Goal: Task Accomplishment & Management: Use online tool/utility

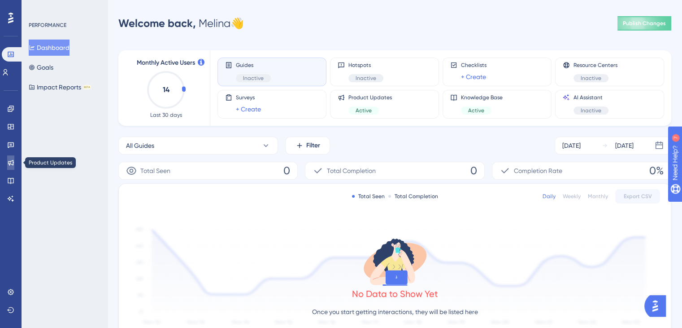
click at [14, 162] on link at bounding box center [10, 162] width 7 height 14
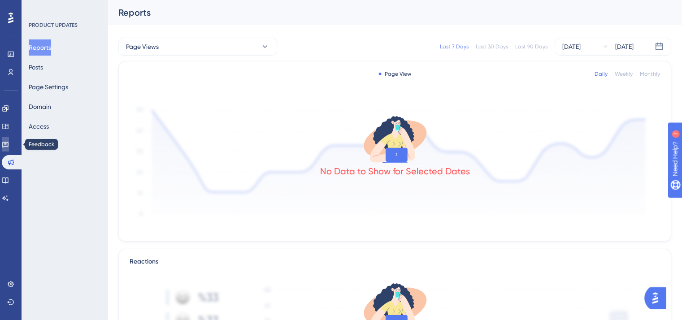
click at [9, 137] on link at bounding box center [5, 144] width 7 height 14
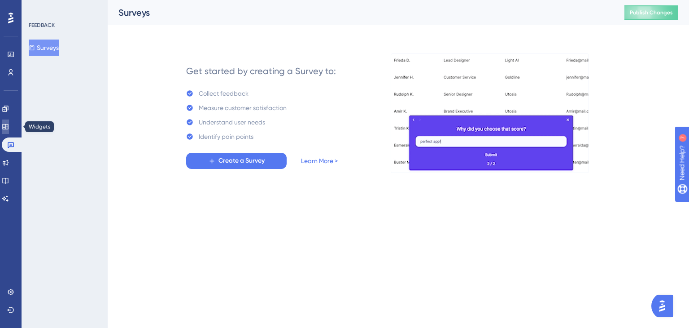
click at [9, 126] on link at bounding box center [5, 126] width 7 height 14
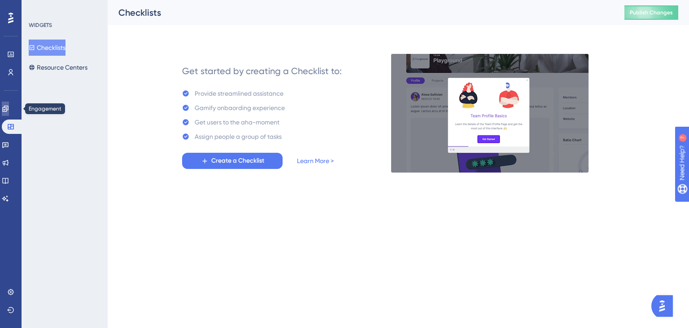
click at [9, 105] on link at bounding box center [5, 108] width 7 height 14
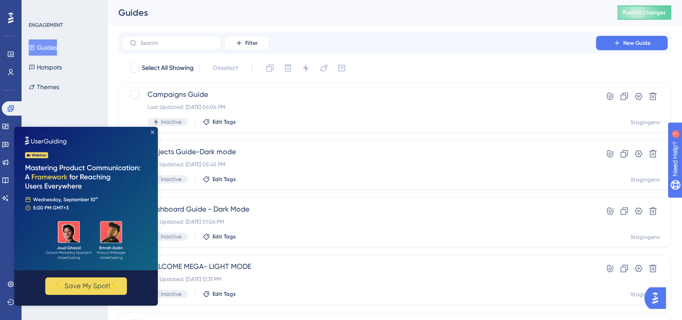
drag, startPoint x: 152, startPoint y: 131, endPoint x: 216, endPoint y: 261, distance: 145.3
click at [152, 131] on icon "Close Preview" at bounding box center [153, 133] width 4 height 4
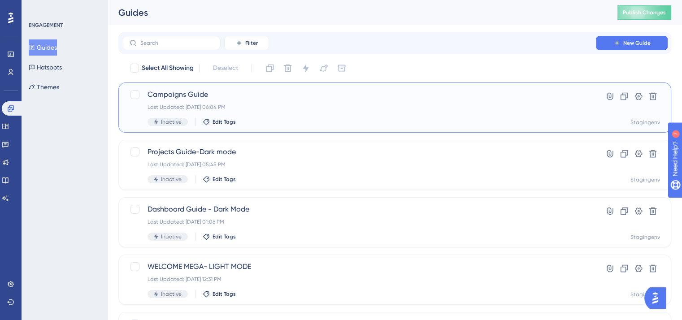
click at [323, 110] on div "Last Updated: Sep 03 2025, 06:04 PM" at bounding box center [359, 107] width 423 height 7
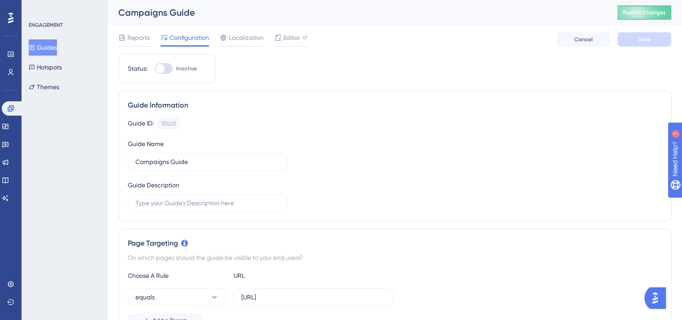
click at [54, 51] on button "Guides" at bounding box center [43, 47] width 28 height 16
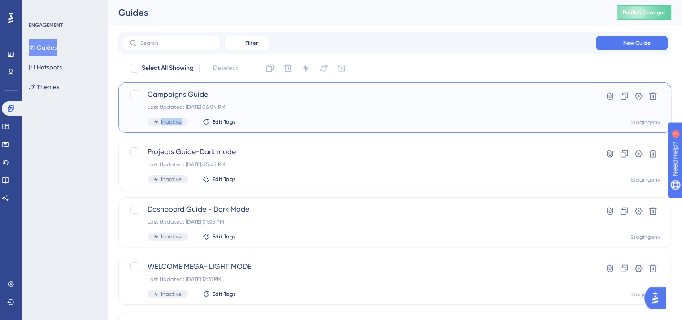
drag, startPoint x: 122, startPoint y: 109, endPoint x: 117, endPoint y: 149, distance: 39.3
click at [117, 149] on div "Performance Users Engagement Widgets Feedback Product Updates Knowledge Base AI…" at bounding box center [395, 188] width 575 height 377
click at [318, 95] on span "Campaigns Guide" at bounding box center [359, 94] width 423 height 11
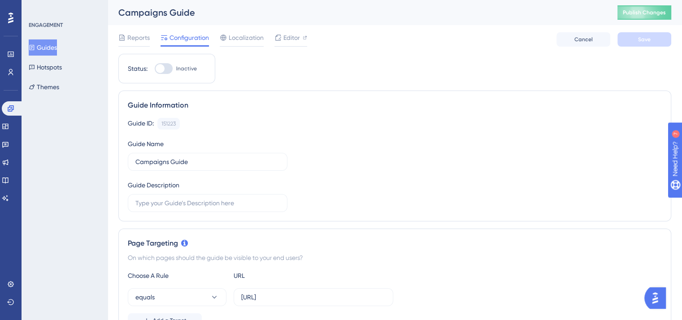
click at [46, 46] on button "Guides" at bounding box center [43, 47] width 28 height 16
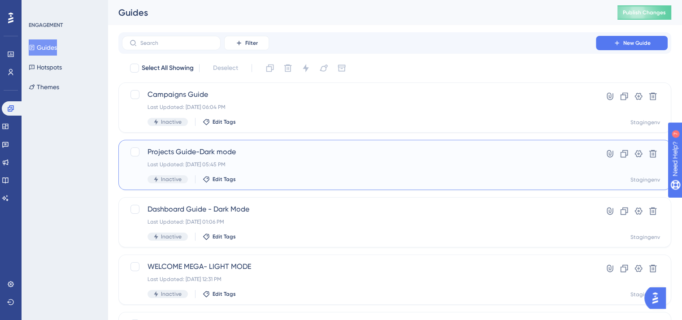
click at [253, 157] on div "Projects Guide-Dark mode Last Updated: Sep 03 2025, 05:45 PM Inactive Edit Tags" at bounding box center [359, 165] width 423 height 37
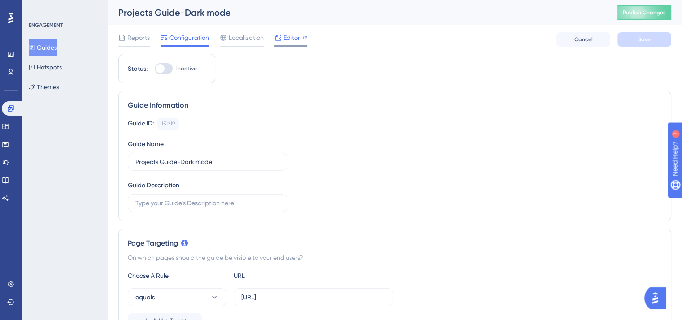
click at [289, 33] on span "Editor" at bounding box center [292, 37] width 17 height 11
click at [48, 43] on button "Guides" at bounding box center [43, 47] width 28 height 16
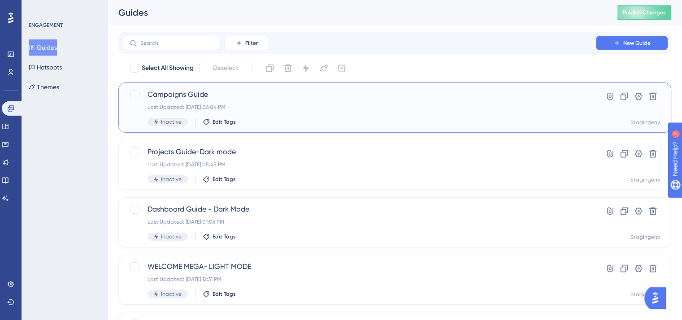
click at [237, 96] on span "Campaigns Guide" at bounding box center [359, 94] width 423 height 11
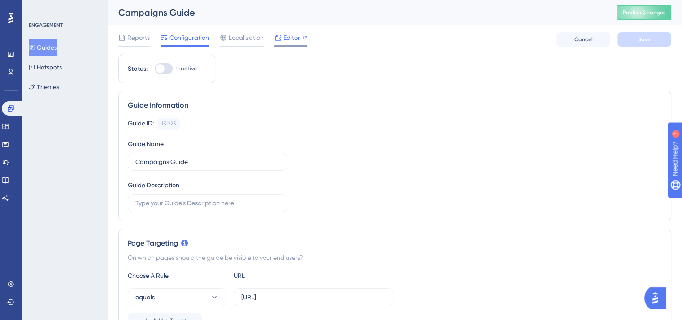
click at [287, 34] on span "Editor" at bounding box center [292, 37] width 17 height 11
click at [48, 45] on button "Guides" at bounding box center [43, 47] width 28 height 16
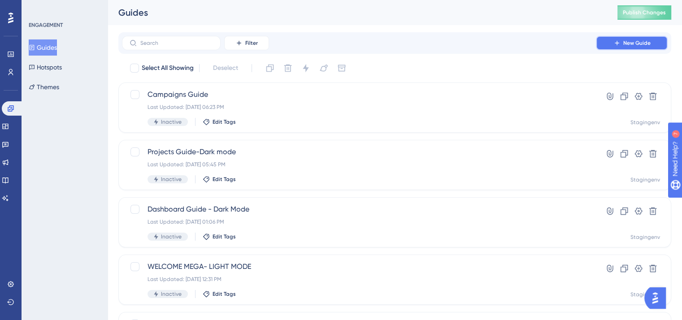
click at [648, 48] on button "New Guide" at bounding box center [632, 43] width 72 height 14
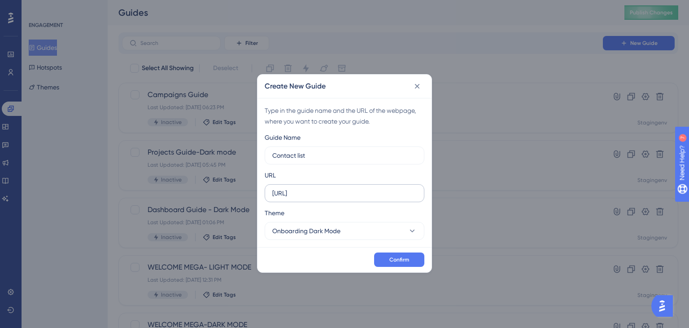
type input "Contact list"
click at [386, 191] on input "https://app-spa.test.megavoice.ai" at bounding box center [344, 193] width 144 height 10
click at [361, 193] on input "https://app-spa.test.megavoice.ai" at bounding box center [344, 193] width 144 height 10
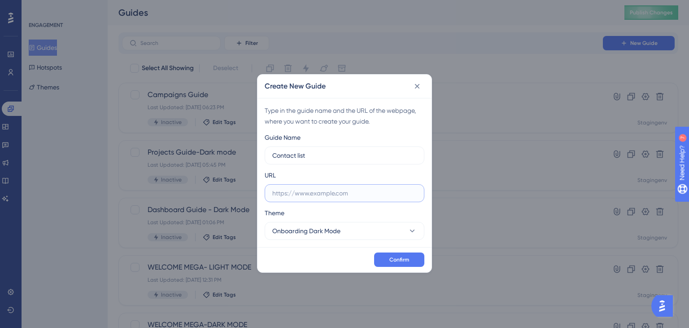
paste input "https://app-spa.test.megavoice.ai/contact-list"
type input "https://app-spa.test.megavoice.ai/contact-list"
click at [369, 206] on div "Guide Name Contact list URL https://app-spa.test.megavoice.ai/contact-list Them…" at bounding box center [345, 186] width 160 height 108
click at [409, 262] on span "Confirm" at bounding box center [399, 259] width 20 height 7
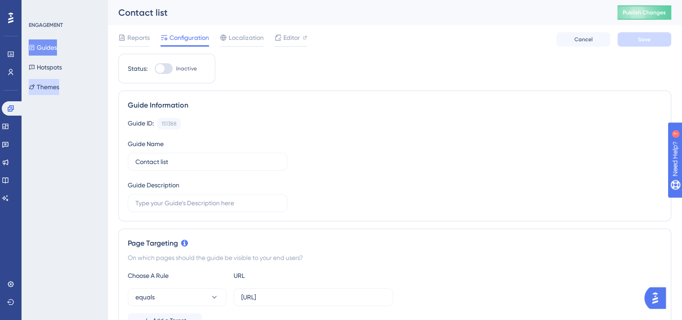
click at [45, 88] on button "Themes" at bounding box center [44, 87] width 31 height 16
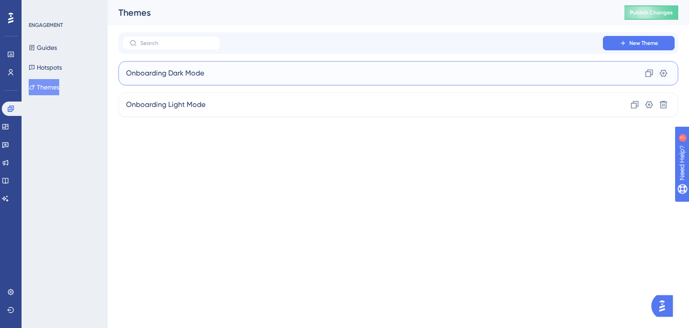
click at [226, 74] on div "Onboarding Dark Mode Clone Settings" at bounding box center [398, 73] width 560 height 24
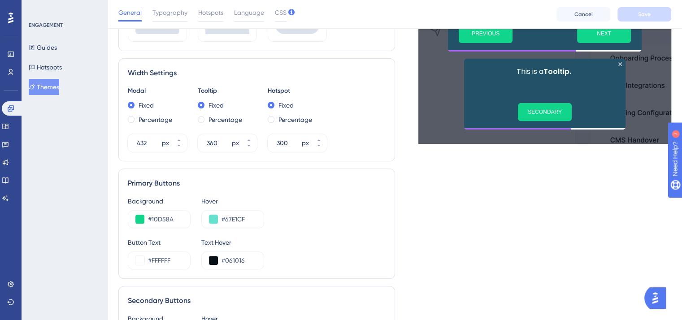
scroll to position [311, 0]
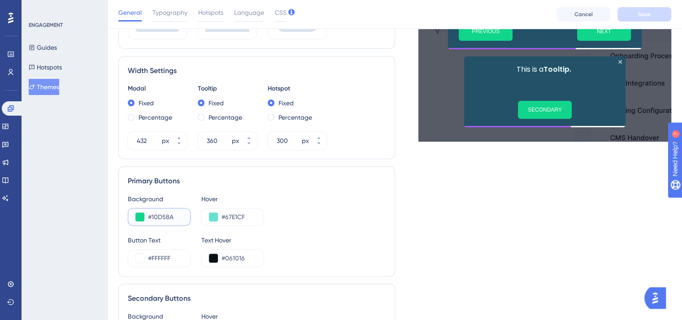
click at [140, 218] on button at bounding box center [140, 217] width 9 height 9
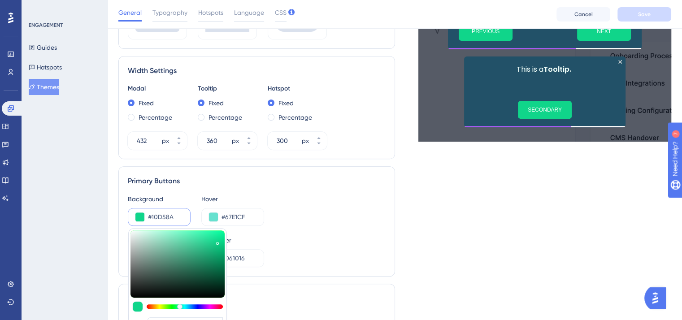
type input "#063624"
click at [214, 282] on div at bounding box center [178, 264] width 94 height 67
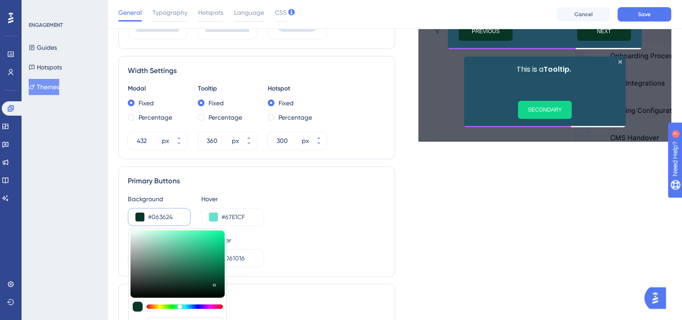
type input "#02150e"
type input "#02150E"
click at [215, 291] on div at bounding box center [178, 264] width 94 height 67
click at [214, 213] on button at bounding box center [213, 217] width 9 height 9
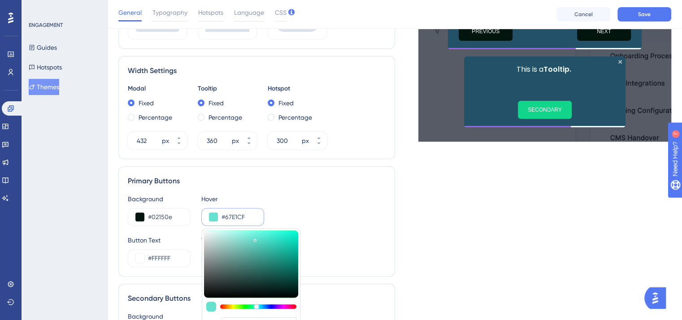
type input "#0ae5c5"
type input "#0AE5C5"
click at [294, 236] on div at bounding box center [251, 264] width 94 height 67
type input "#0ae547"
type input "#0AE547"
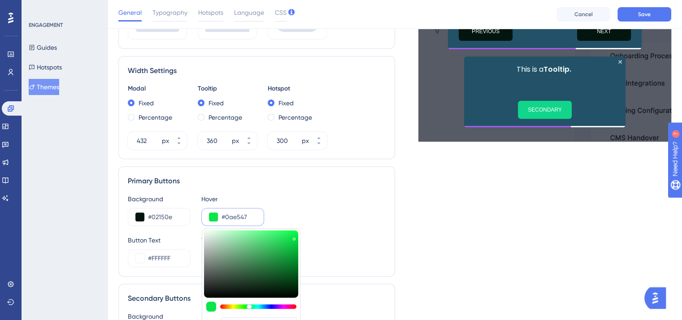
click at [249, 305] on div at bounding box center [258, 307] width 76 height 4
type input "#0ae576"
type input "#0AE576"
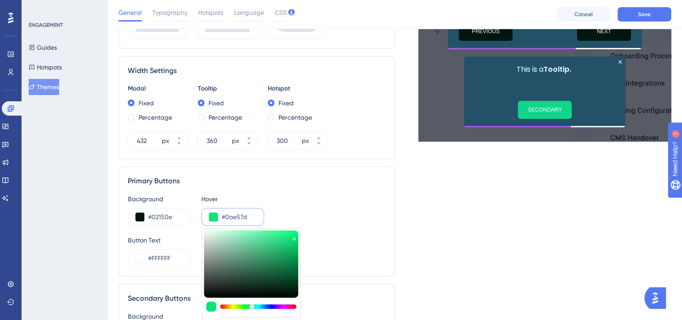
type input "#0ae585"
type input "#0AE585"
type input "#0ae58d"
type input "#0AE58D"
type input "#0ae595"
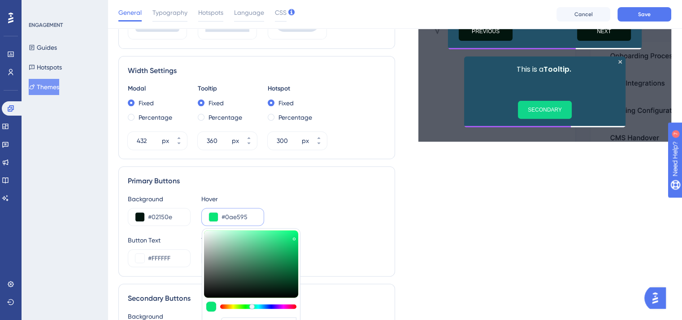
type input "#0AE595"
type input "#0ae5a4"
type input "#0AE5A4"
type input "#0ae5ac"
type input "#0AE5AC"
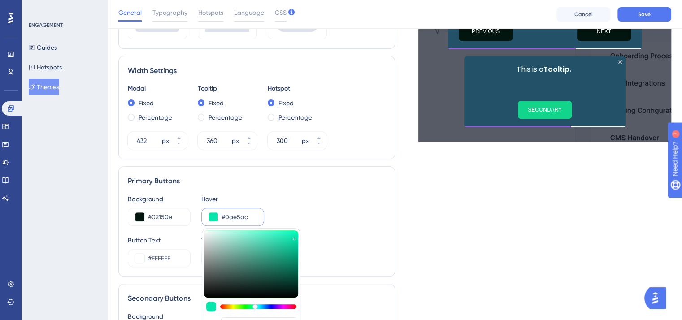
click at [255, 305] on div at bounding box center [258, 307] width 76 height 4
type input "#0af4b7"
type input "#0AF4B7"
click at [294, 232] on div at bounding box center [251, 264] width 94 height 67
type input "#0af496"
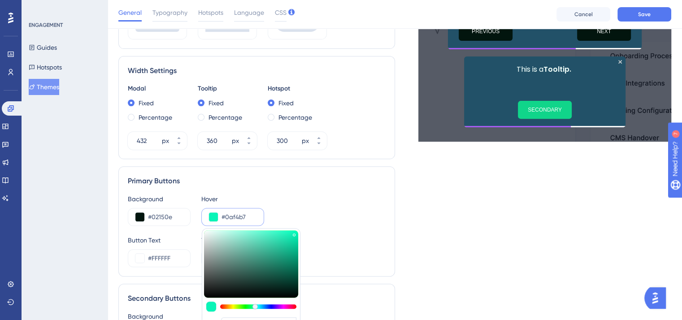
type input "#0AF496"
click at [253, 304] on div at bounding box center [253, 306] width 5 height 5
click at [330, 252] on div "Button Text #FFFFFF Text Hover #061016" at bounding box center [257, 251] width 258 height 32
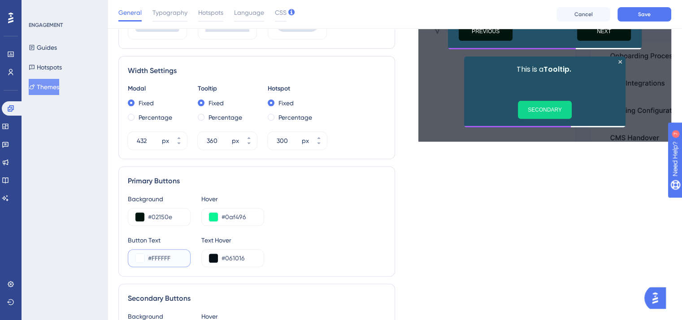
click at [142, 259] on button at bounding box center [140, 258] width 9 height 9
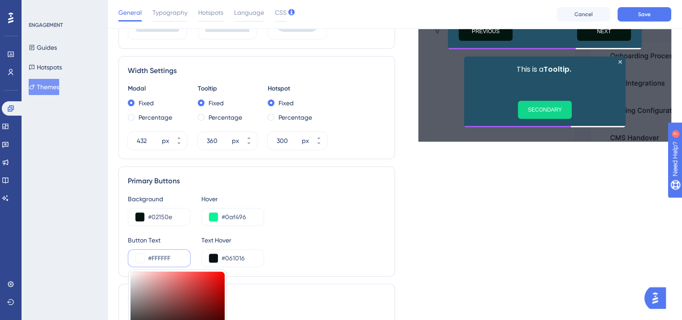
click at [154, 259] on input "#FFFFFF" at bounding box center [165, 258] width 35 height 11
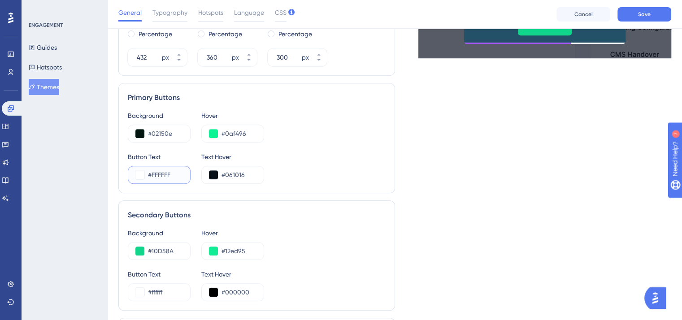
scroll to position [398, 0]
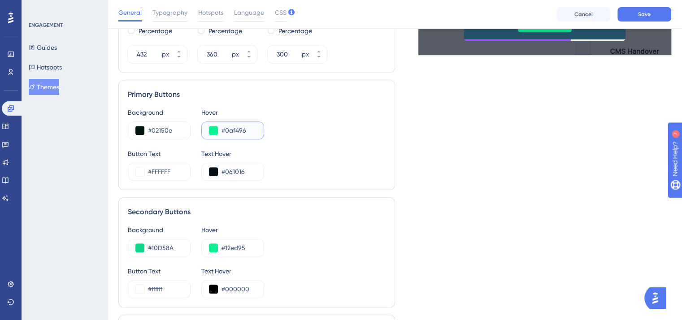
click at [233, 128] on input "#0af496" at bounding box center [239, 130] width 35 height 11
click at [167, 171] on input "#FFFFFF" at bounding box center [165, 171] width 35 height 11
paste input "0AF496"
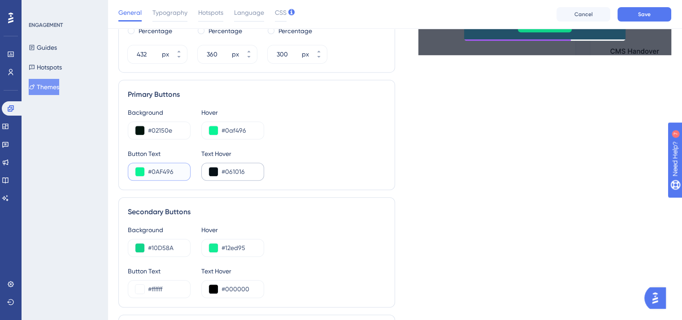
type input "#0AF496"
click at [240, 169] on input "#061016" at bounding box center [239, 171] width 35 height 11
click at [329, 165] on div "Button Text #0AF496 Text Hover #061016" at bounding box center [257, 165] width 258 height 32
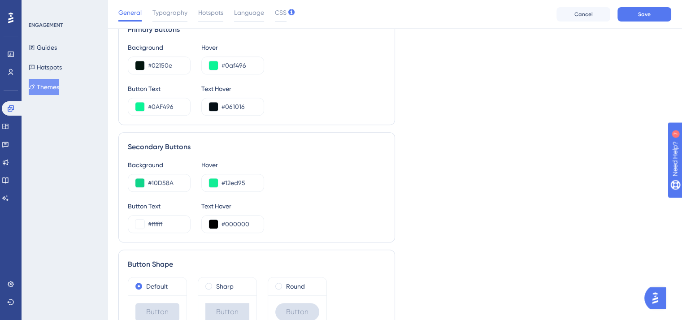
scroll to position [463, 0]
click at [142, 179] on button at bounding box center [140, 182] width 9 height 9
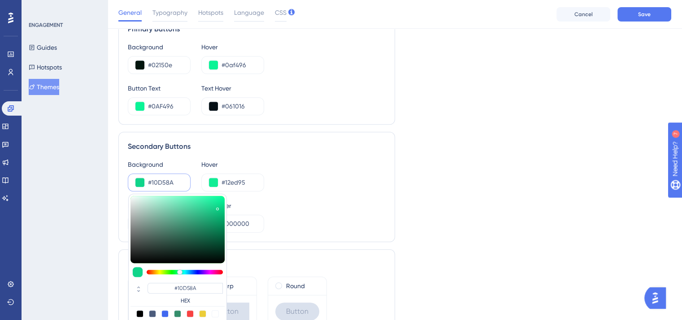
type input "#10d5a2"
type input "#10D5A2"
type input "#10d5a8"
type input "#10D5A8"
type input "#10d5af"
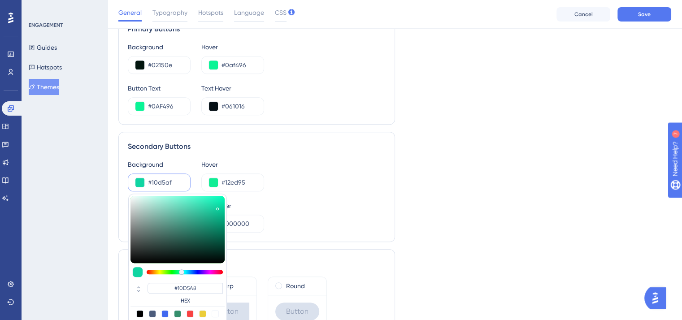
type input "#10D5AF"
type input "#10d5b6"
type input "#10D5B6"
type input "#10d5bd"
type input "#10D5BD"
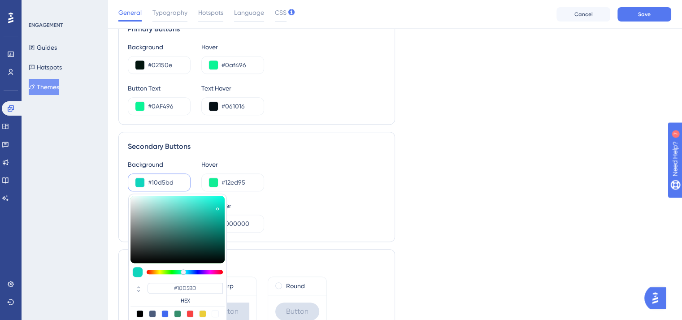
type input "#10d5b6"
type input "#10D5B6"
click at [183, 271] on div at bounding box center [182, 272] width 5 height 5
click at [277, 183] on div "Background #10d5b6 #10D5B6 HEX Hover #12ed95" at bounding box center [257, 175] width 258 height 32
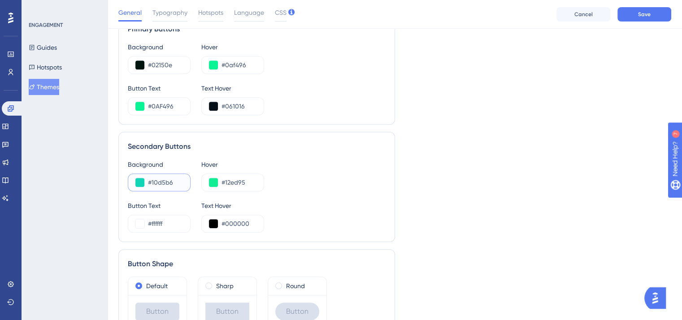
click at [139, 182] on button at bounding box center [140, 182] width 9 height 9
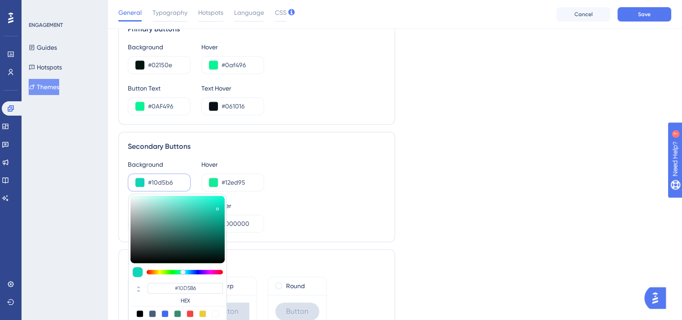
type input "#0d7e6c"
type input "#0D7E6C"
click at [215, 228] on div at bounding box center [178, 229] width 94 height 67
click at [285, 168] on div "Background #0d7e6c #0D7E6C HEX Hover #12ed95" at bounding box center [257, 175] width 258 height 32
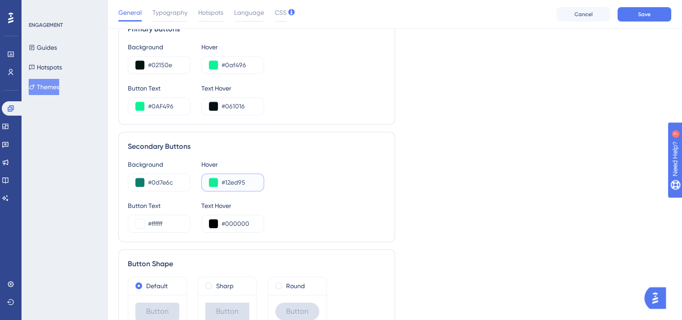
click at [212, 180] on button at bounding box center [213, 182] width 9 height 9
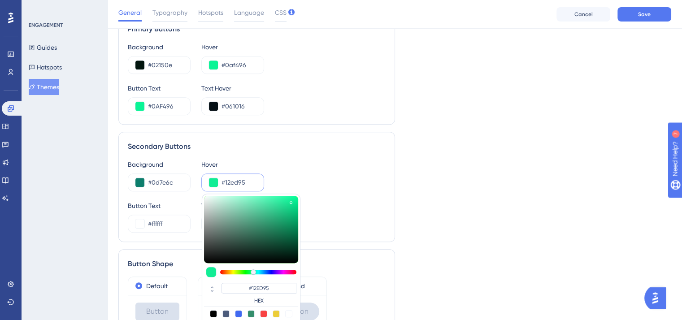
type input "#12edac"
type input "#12EDAC"
type input "#12edb4"
type input "#12EDB4"
type input "#12edac"
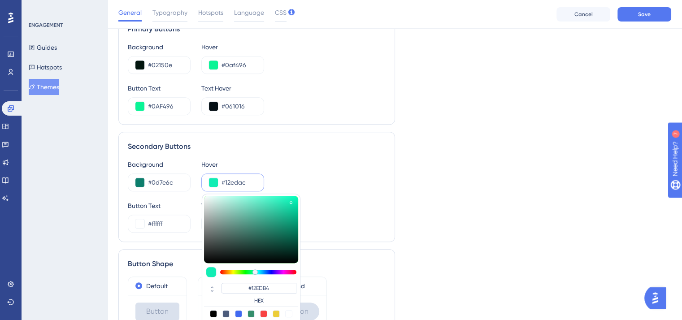
type input "#12EDAC"
type input "#12eda4"
type input "#12EDA4"
type input "#12ed9d"
type input "#12ED9D"
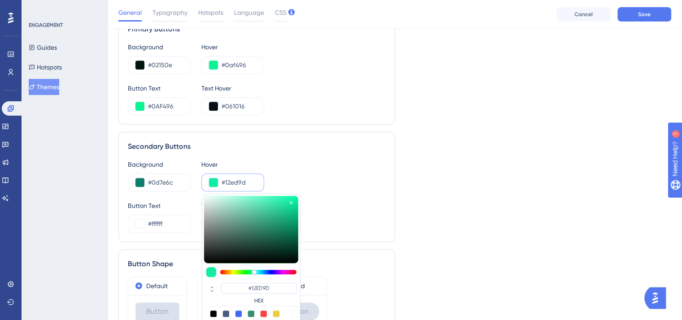
type input "#12ed95"
type input "#12ED95"
click at [253, 270] on div at bounding box center [253, 272] width 5 height 5
click at [278, 171] on div "Background #0d7e6c Hover #12ed95 #12ED95 HEX" at bounding box center [257, 175] width 258 height 32
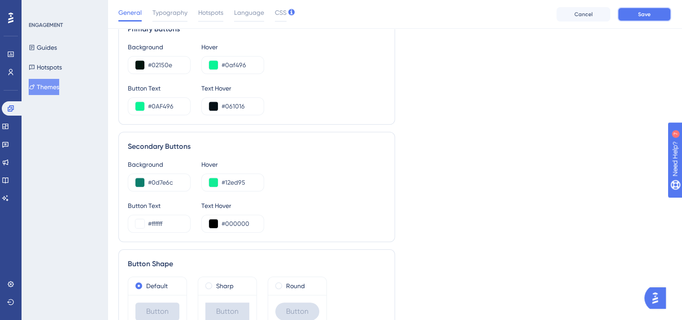
click at [641, 15] on span "Save" at bounding box center [644, 14] width 13 height 7
click at [57, 50] on button "Guides" at bounding box center [43, 47] width 28 height 16
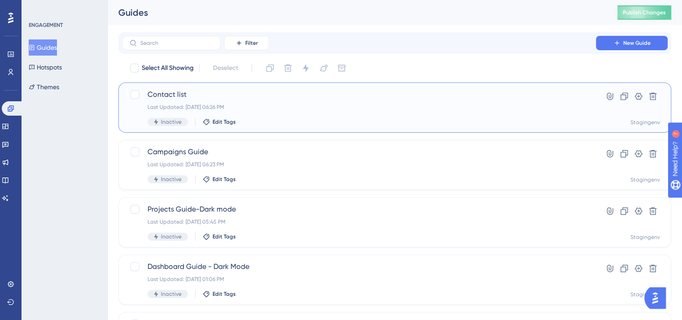
click at [292, 103] on div "Contact list Last Updated: Sep 05 2025, 06:26 PM Inactive Edit Tags" at bounding box center [359, 107] width 423 height 37
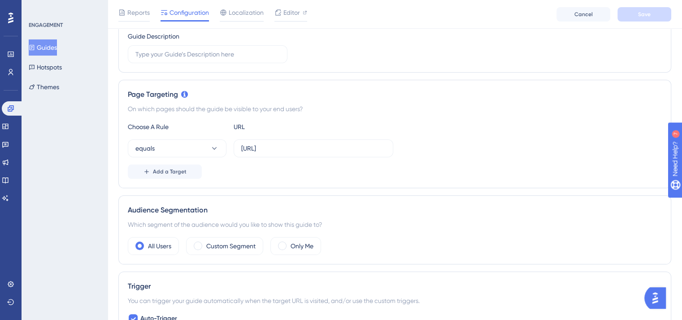
scroll to position [151, 0]
click at [57, 51] on button "Guides" at bounding box center [43, 47] width 28 height 16
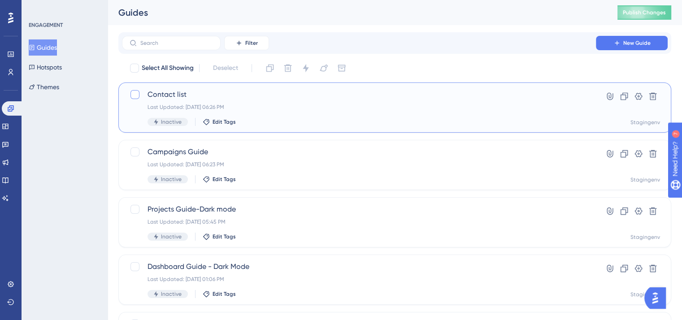
click at [132, 96] on div at bounding box center [135, 94] width 9 height 9
checkbox input "true"
click at [324, 71] on icon at bounding box center [324, 68] width 8 height 7
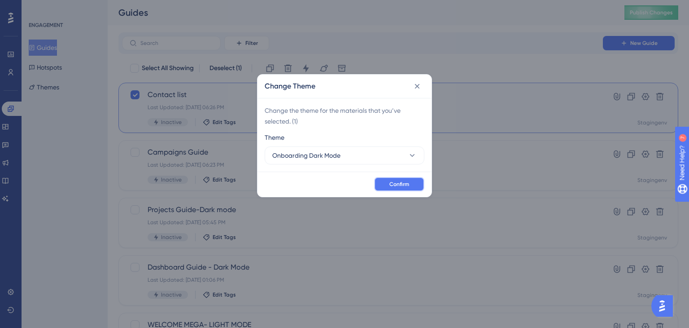
click at [390, 183] on span "Confirm" at bounding box center [399, 183] width 20 height 7
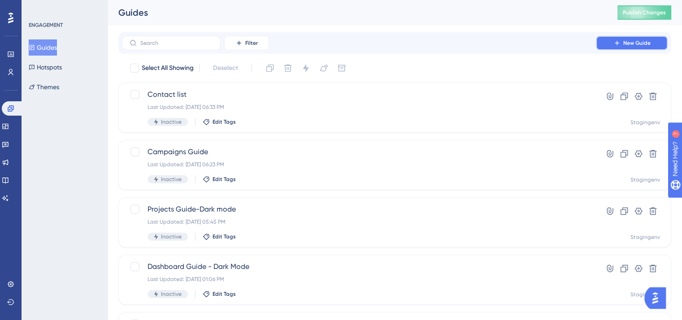
click at [643, 43] on span "New Guide" at bounding box center [637, 42] width 27 height 7
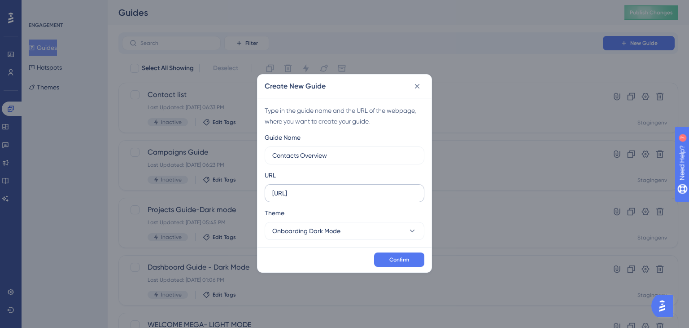
type input "Contacts Overview"
click at [331, 194] on input "https://app-spa.test.megavoice.ai" at bounding box center [344, 193] width 144 height 10
paste input "https://app-spa.test.megavoice.ai/contacts"
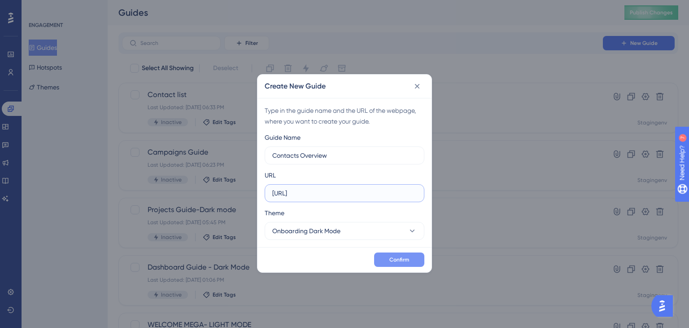
type input "https://app-spa.test.megavoice.ai/contacts"
click at [407, 262] on span "Confirm" at bounding box center [399, 259] width 20 height 7
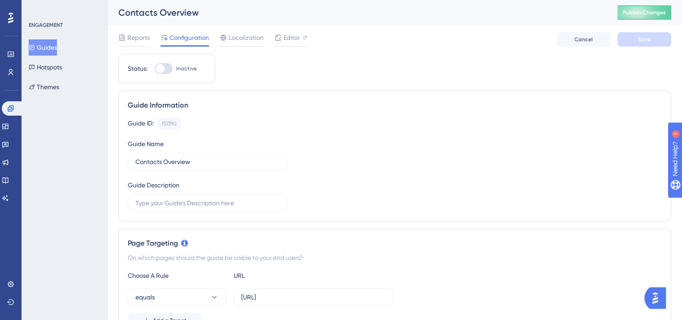
click at [41, 51] on button "Guides" at bounding box center [43, 47] width 28 height 16
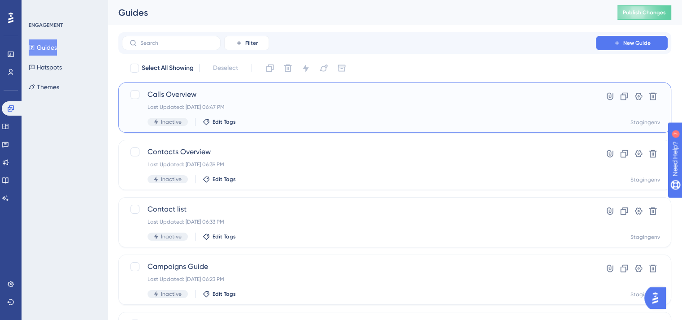
click at [285, 110] on div "Last Updated: Sep 05 2025, 06:47 PM" at bounding box center [359, 107] width 423 height 7
